Goal: Information Seeking & Learning: Learn about a topic

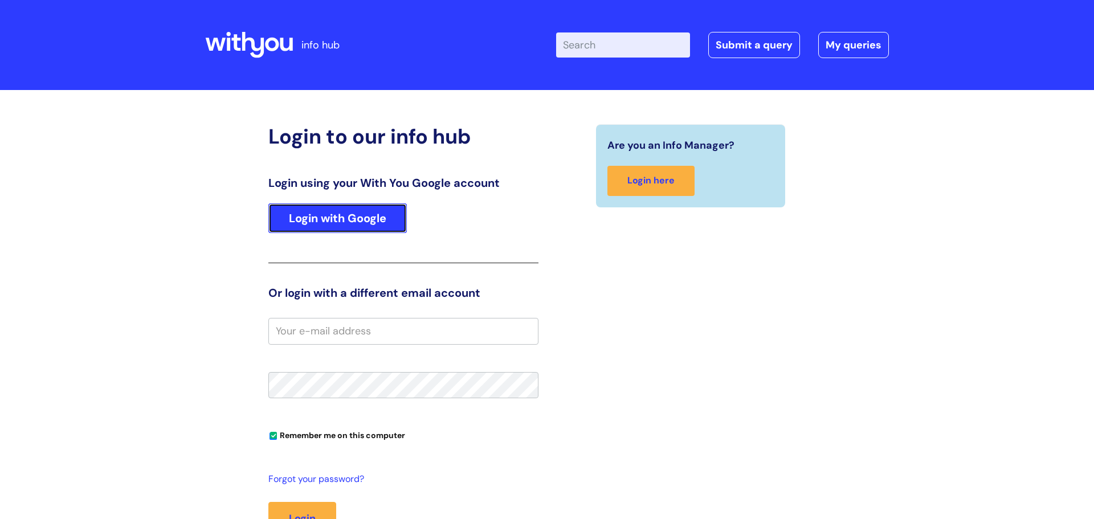
click at [310, 224] on link "Login with Google" at bounding box center [337, 218] width 138 height 30
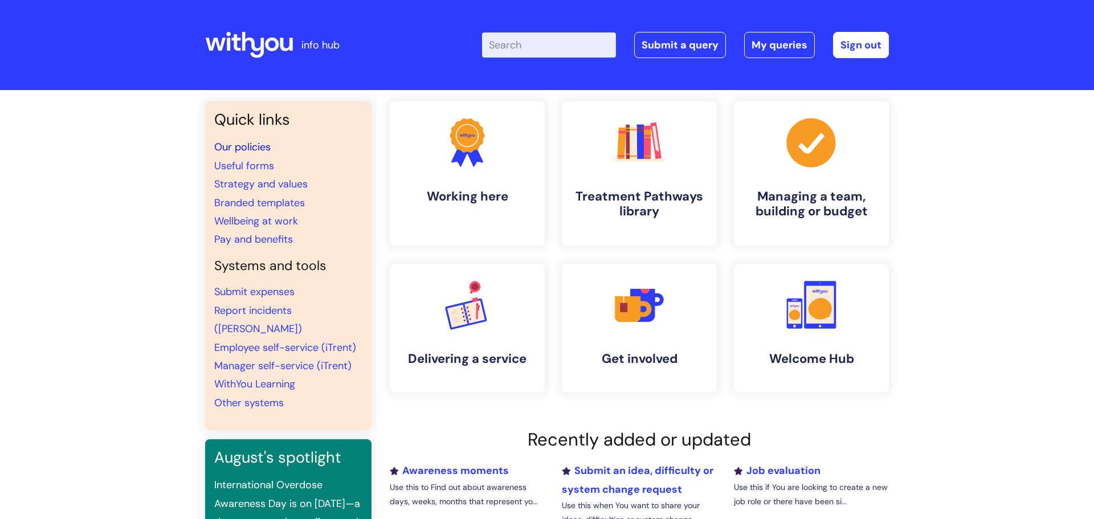
click at [246, 149] on link "Our policies" at bounding box center [242, 147] width 56 height 14
click at [542, 55] on input "Enter your search term here..." at bounding box center [549, 44] width 134 height 25
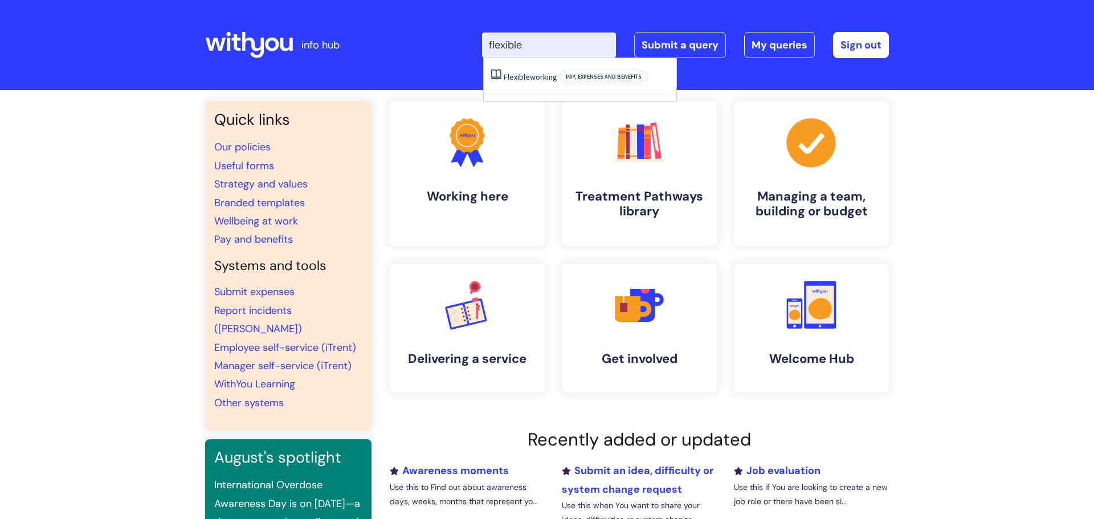
type input "flexible w"
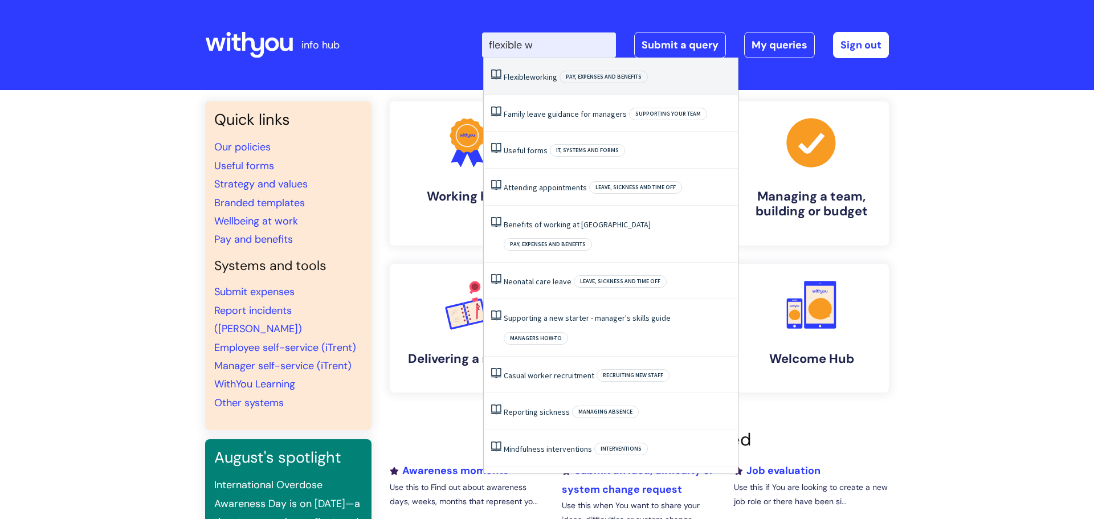
click at [530, 76] on link "Flexible working" at bounding box center [530, 77] width 54 height 10
